Goal: Register for event/course

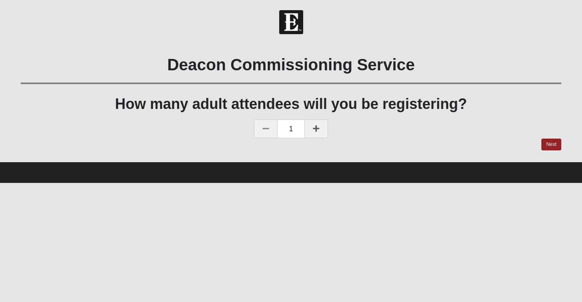
click at [319, 128] on icon at bounding box center [316, 128] width 7 height 7
click at [550, 144] on link "Next" at bounding box center [552, 145] width 20 height 12
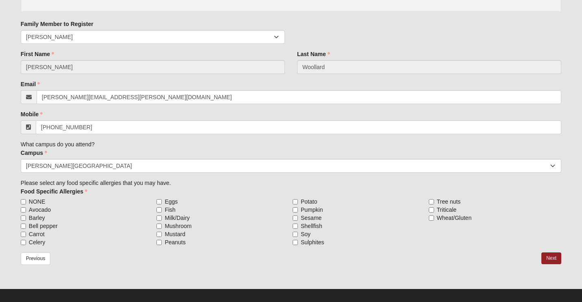
scroll to position [134, 0]
click at [25, 201] on input "NONE" at bounding box center [23, 201] width 5 height 5
checkbox input "true"
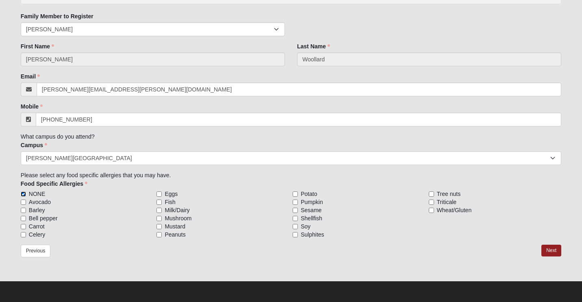
scroll to position [141, 0]
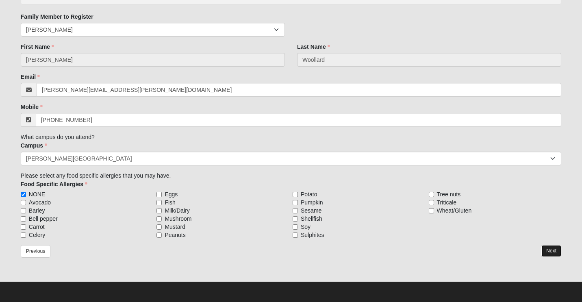
click at [553, 249] on link "Next" at bounding box center [552, 251] width 20 height 12
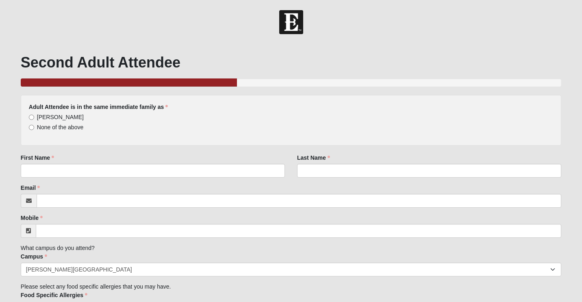
click at [61, 115] on span "[PERSON_NAME]" at bounding box center [60, 117] width 47 height 7
click at [34, 115] on input "[PERSON_NAME]" at bounding box center [31, 117] width 5 height 5
radio input "true"
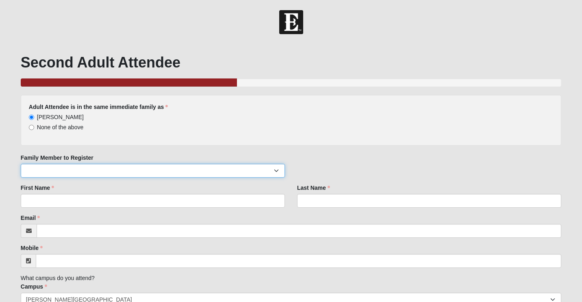
select select "64888"
click option "[PERSON_NAME]" at bounding box center [0, 0] width 0 height 0
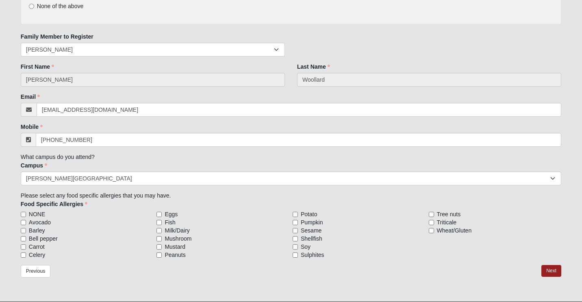
scroll to position [131, 0]
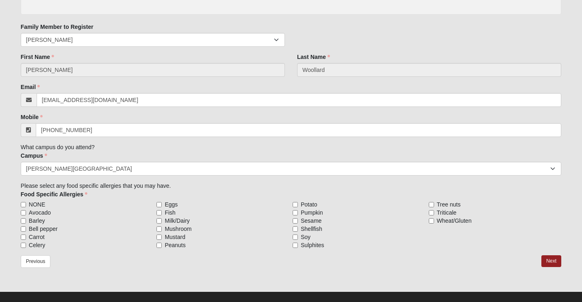
click at [34, 204] on span "NONE" at bounding box center [37, 205] width 16 height 8
click at [26, 204] on input "NONE" at bounding box center [23, 204] width 5 height 5
checkbox input "true"
click at [554, 262] on link "Next" at bounding box center [552, 261] width 20 height 12
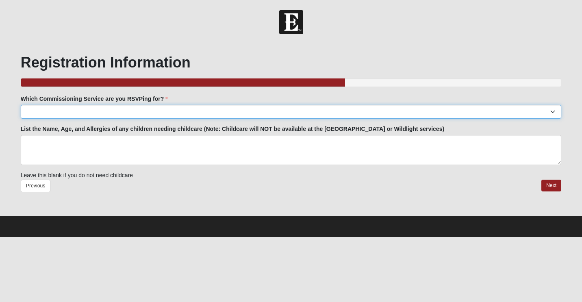
select select "[PERSON_NAME][GEOGRAPHIC_DATA]: [DATE] 6:30pm | [PERSON_NAME][GEOGRAPHIC_DATA]"
click option "[PERSON_NAME][GEOGRAPHIC_DATA]: [DATE] 6:30pm | [PERSON_NAME][GEOGRAPHIC_DATA]" at bounding box center [0, 0] width 0 height 0
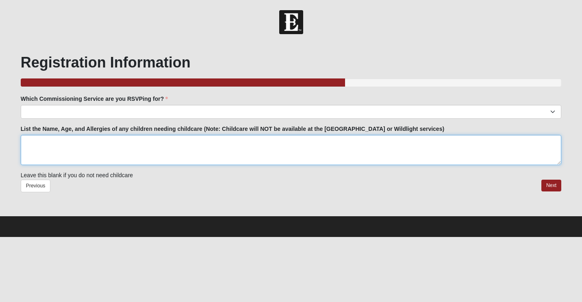
click at [222, 144] on textarea "List the Name, Age, and Allergies of any children needing childcare (Note: Chil…" at bounding box center [291, 150] width 541 height 30
type textarea "[PERSON_NAME] - 7 Olive - 6"
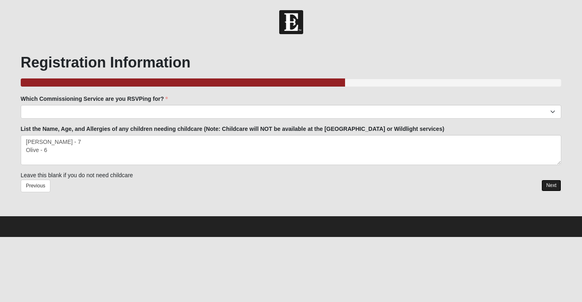
click at [554, 185] on link "Next" at bounding box center [552, 186] width 20 height 12
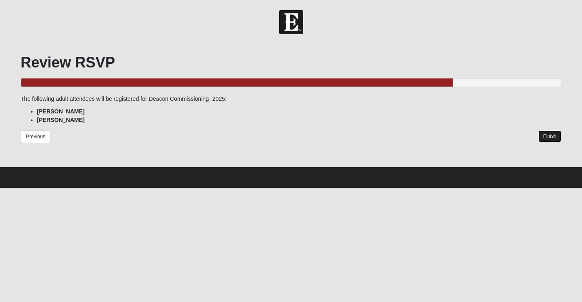
click at [549, 135] on link "Finish" at bounding box center [550, 137] width 23 height 12
